Goal: Task Accomplishment & Management: Use online tool/utility

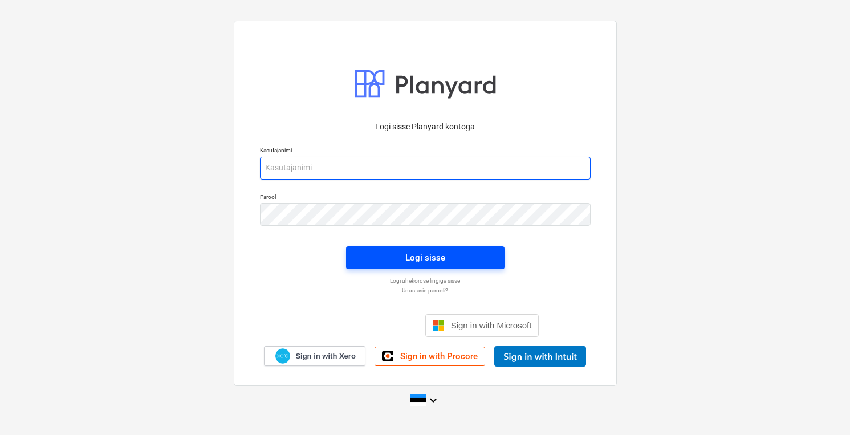
type input "[PERSON_NAME][EMAIL_ADDRESS][DOMAIN_NAME]"
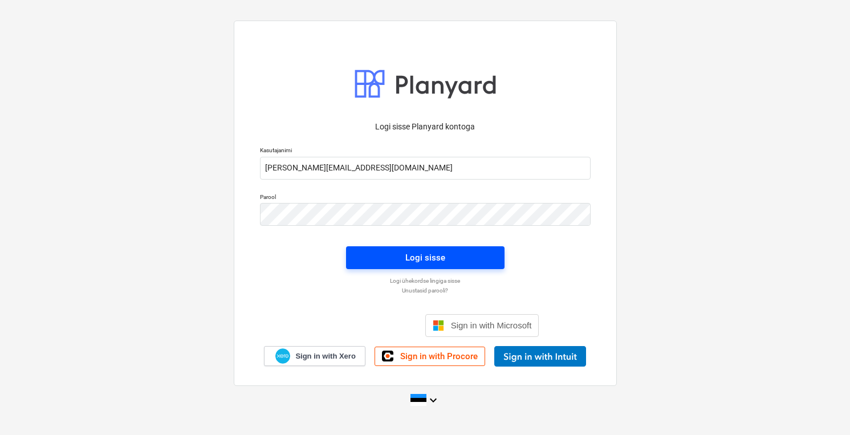
click at [444, 261] on span "Logi sisse" at bounding box center [425, 257] width 131 height 15
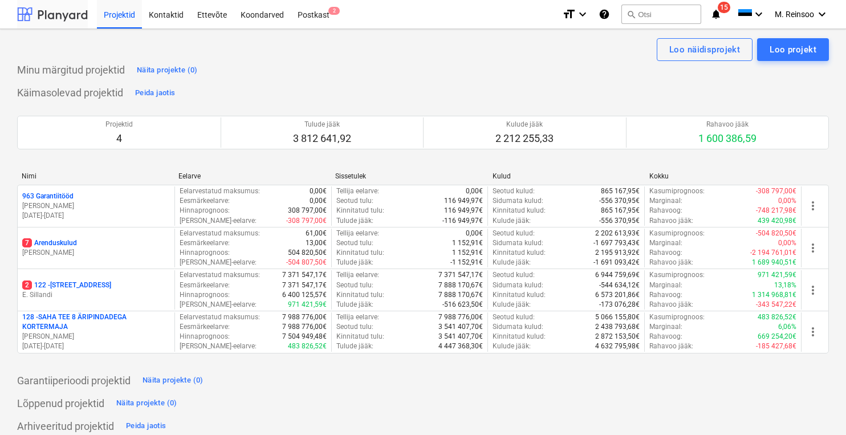
click at [57, 16] on div at bounding box center [52, 14] width 71 height 28
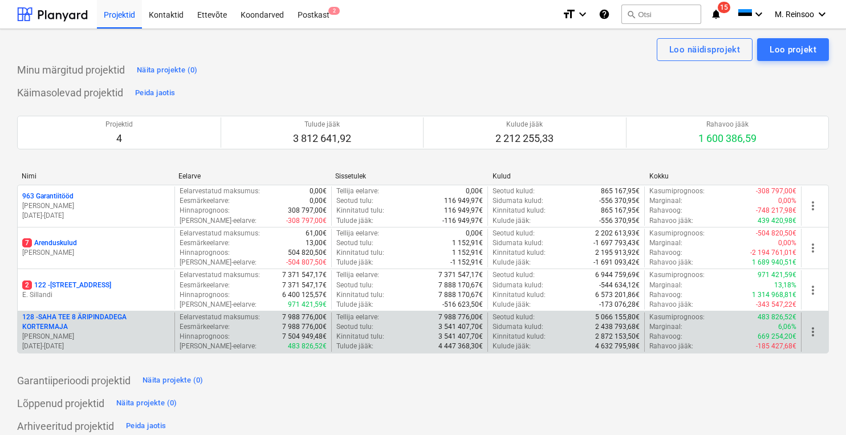
click at [52, 321] on p "128 - SAHA TEE 8 ÄRIPINDADEGA KORTERMAJA" at bounding box center [96, 321] width 148 height 19
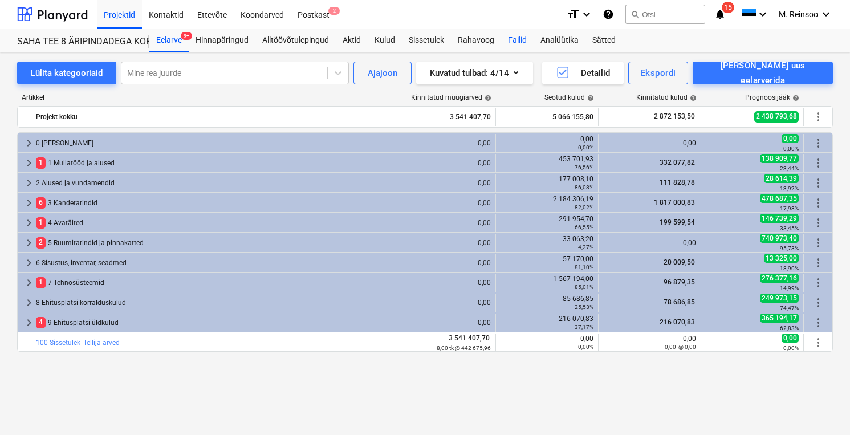
click at [524, 42] on div "Failid" at bounding box center [517, 40] width 32 height 23
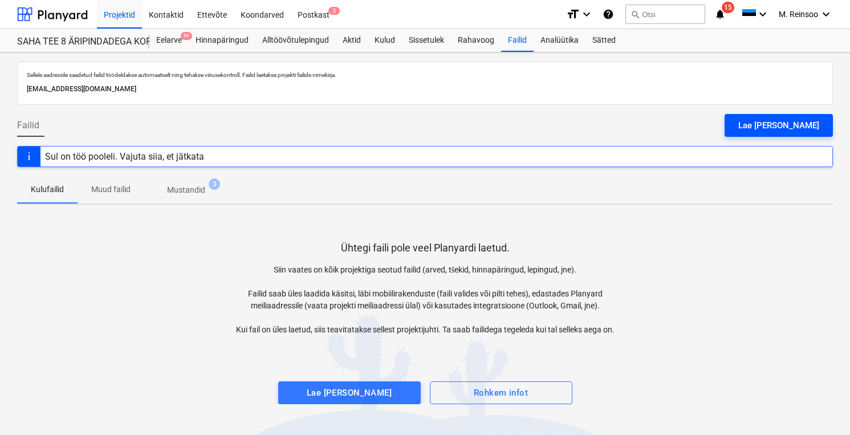
click at [787, 127] on div "Lae [PERSON_NAME]" at bounding box center [778, 125] width 81 height 15
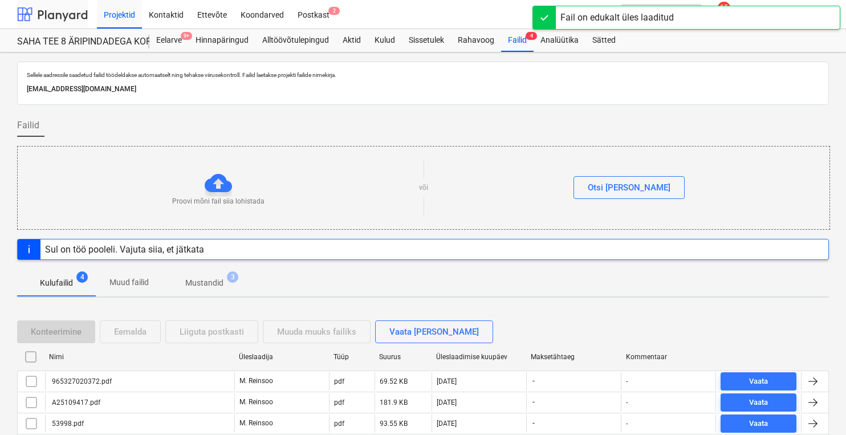
click at [68, 12] on div at bounding box center [52, 14] width 71 height 28
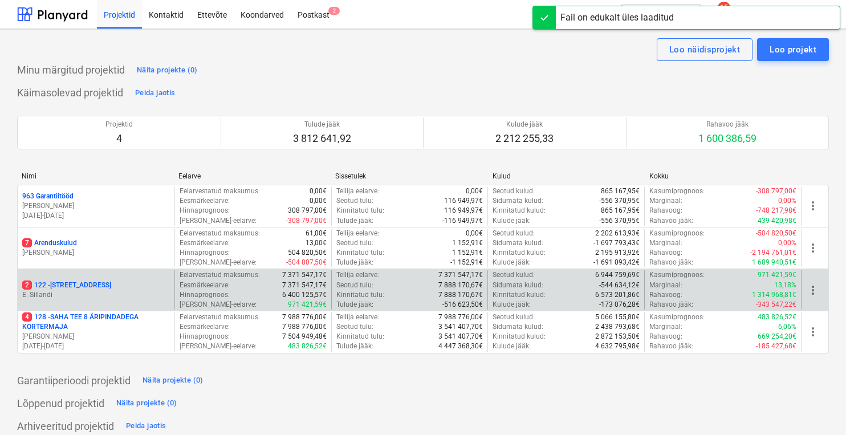
click at [80, 293] on p "E. Sillandi" at bounding box center [96, 295] width 148 height 10
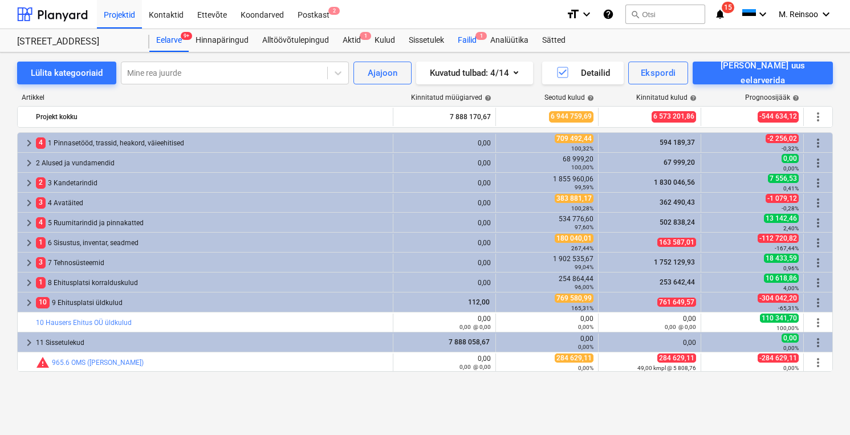
click at [473, 40] on div "Failid 1" at bounding box center [467, 40] width 32 height 23
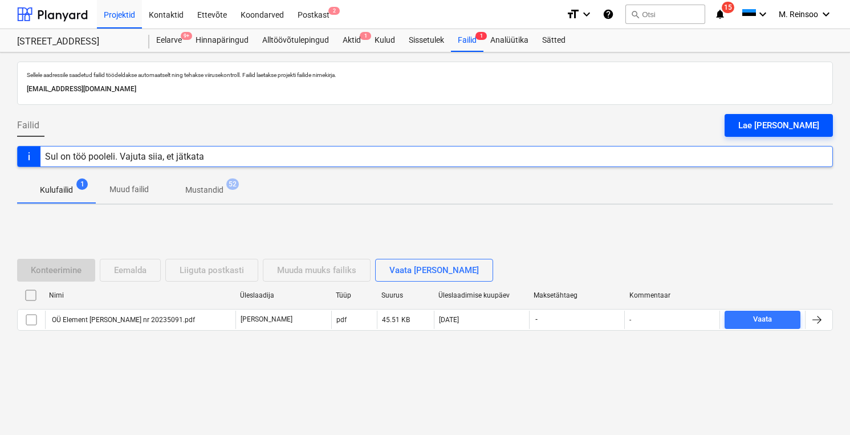
click at [793, 129] on div "Lae [PERSON_NAME]" at bounding box center [778, 125] width 81 height 15
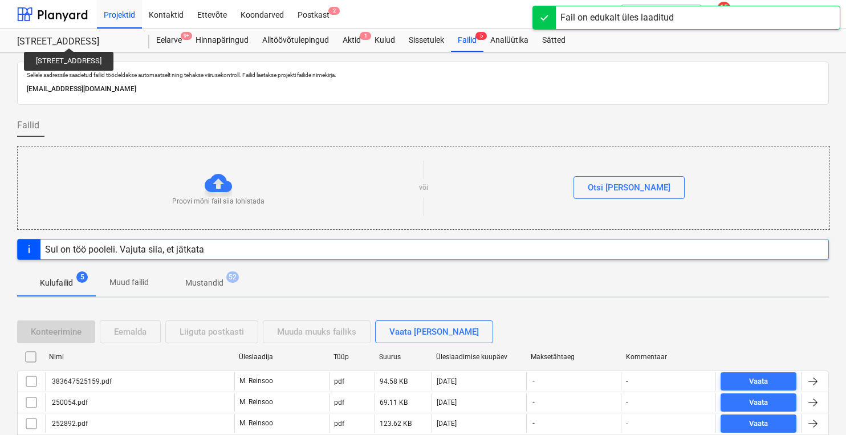
click at [58, 38] on div "[STREET_ADDRESS]" at bounding box center [76, 42] width 119 height 12
click at [65, 17] on div at bounding box center [52, 14] width 71 height 28
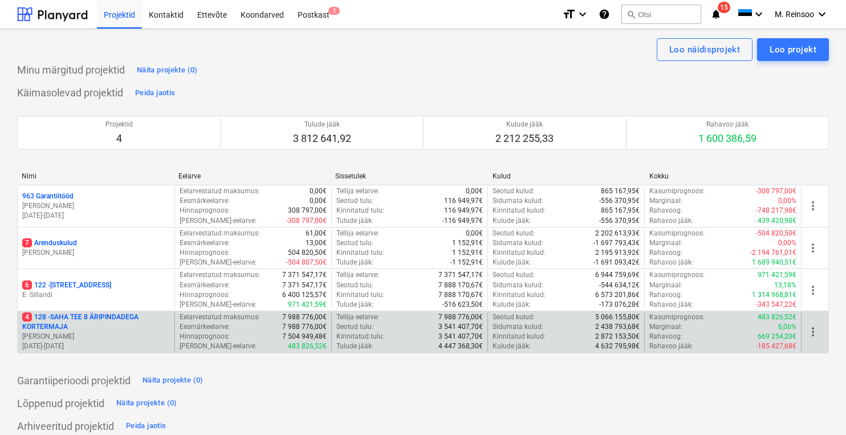
click at [63, 323] on p "4 128 - SAHA TEE 8 ÄRIPINDADEGA KORTERMAJA" at bounding box center [96, 321] width 148 height 19
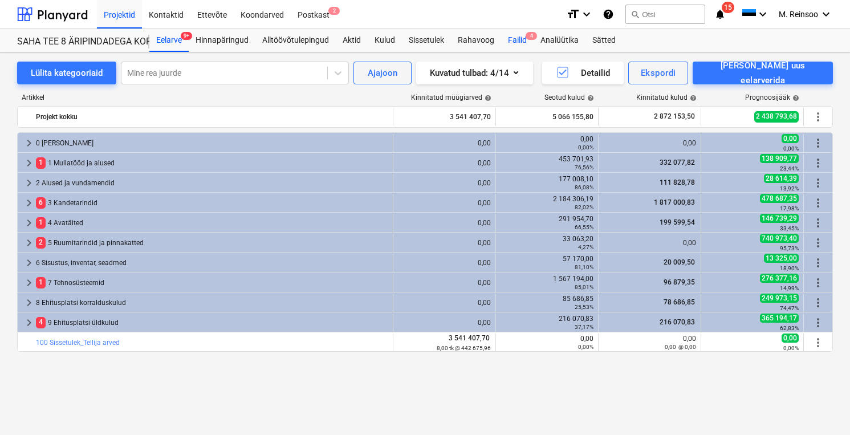
click at [509, 40] on div "Failid 4" at bounding box center [517, 40] width 32 height 23
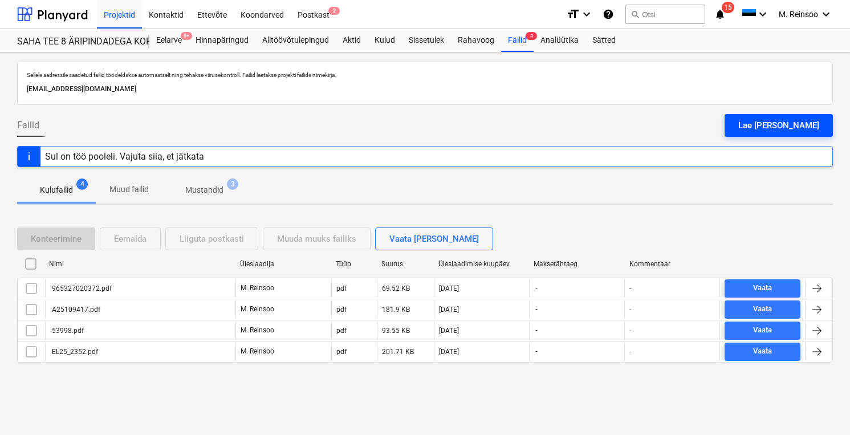
click at [815, 130] on div "Lae [PERSON_NAME]" at bounding box center [778, 125] width 81 height 15
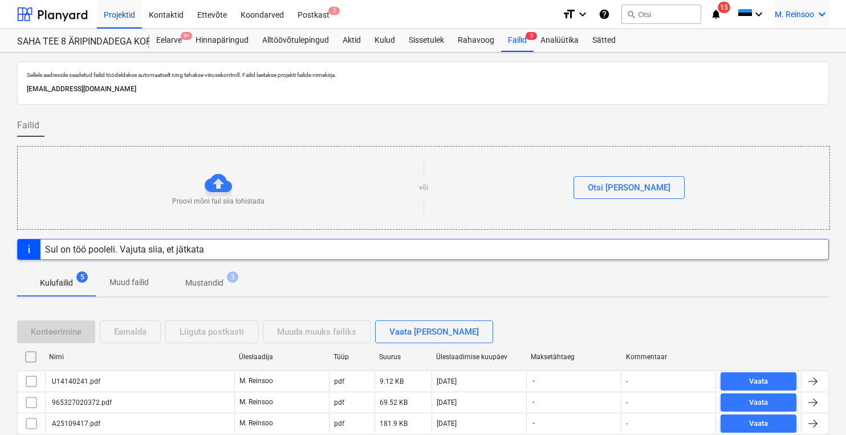
click at [821, 13] on icon "keyboard_arrow_down" at bounding box center [822, 14] width 14 height 14
click at [789, 63] on div "Logi välja" at bounding box center [794, 63] width 68 height 18
